Goal: Information Seeking & Learning: Learn about a topic

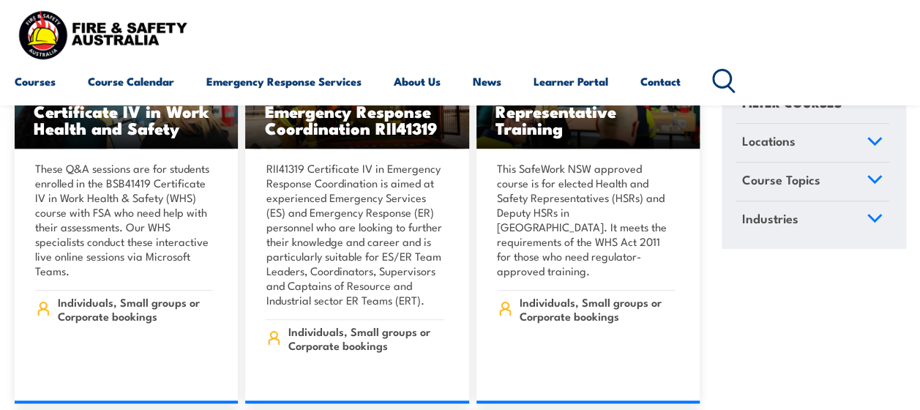
scroll to position [3001, 0]
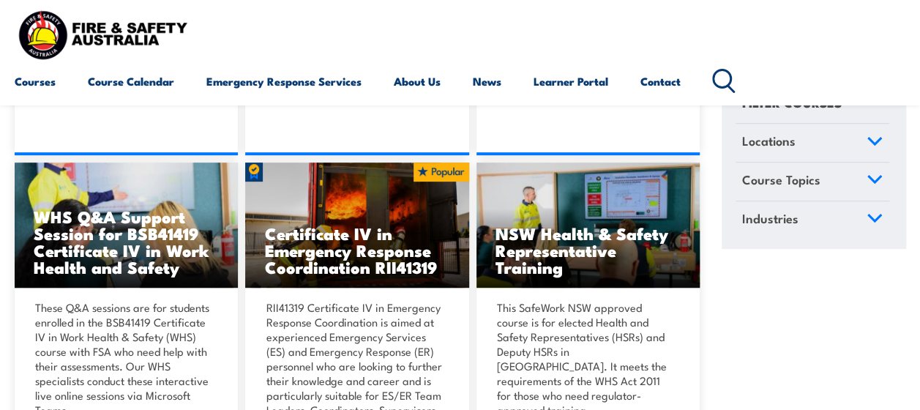
click at [867, 179] on icon at bounding box center [875, 179] width 16 height 10
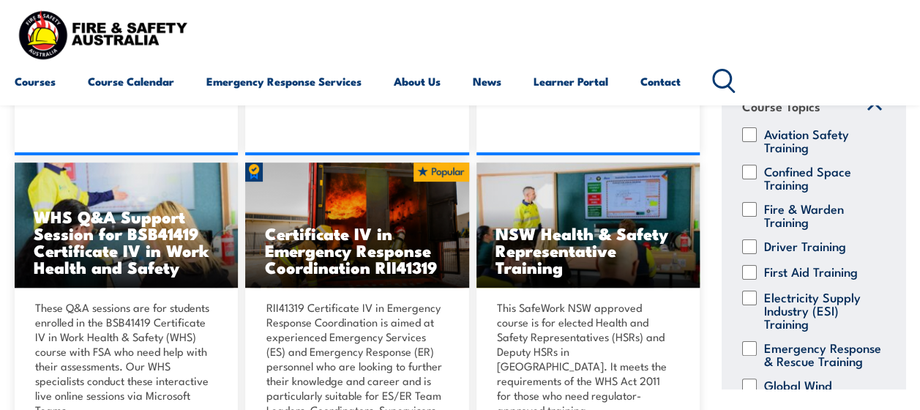
scroll to position [220, 0]
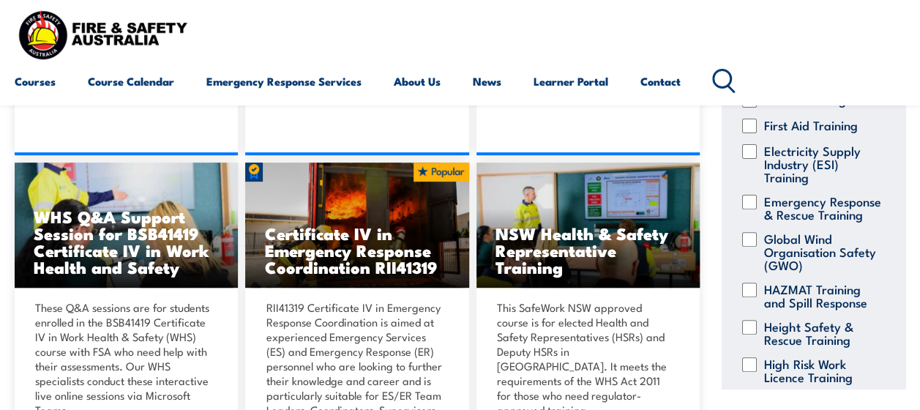
click at [750, 189] on div "Aviation Safety Training Confined Space Training Fire & Warden Training Driver …" at bounding box center [813, 287] width 154 height 614
click at [757, 203] on div "Emergency Response & Rescue Training" at bounding box center [813, 207] width 154 height 26
click at [745, 199] on input "Emergency Response & Rescue Training" at bounding box center [749, 201] width 15 height 15
checkbox input "true"
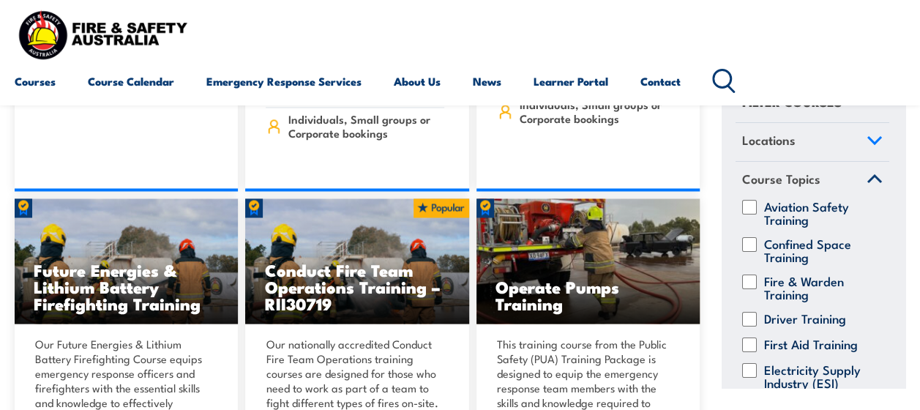
scroll to position [1244, 0]
